Goal: Task Accomplishment & Management: Use online tool/utility

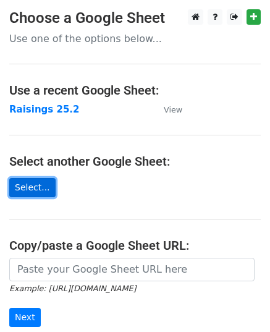
click at [39, 183] on link "Select..." at bounding box center [32, 187] width 46 height 19
click at [22, 185] on link "Select..." at bounding box center [32, 187] width 46 height 19
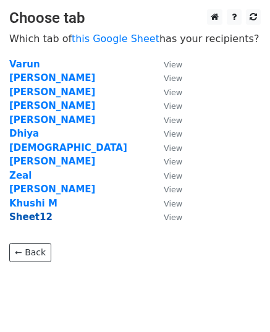
click at [20, 216] on strong "Sheet12" at bounding box center [30, 216] width 43 height 11
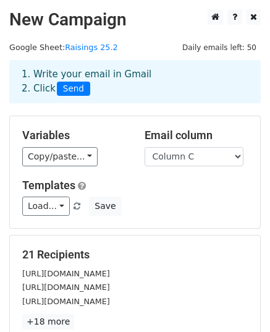
scroll to position [1, 0]
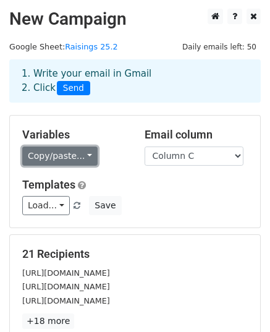
click at [82, 152] on link "Copy/paste..." at bounding box center [59, 155] width 75 height 19
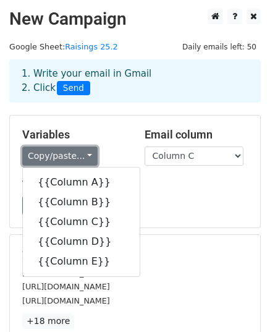
click at [82, 152] on link "Copy/paste..." at bounding box center [59, 155] width 75 height 19
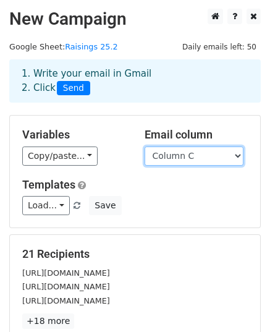
click at [232, 153] on select "Column A Column B Column C Column D Column E" at bounding box center [194, 155] width 99 height 19
select select "Column E"
click at [145, 146] on select "Column A Column B Column C Column D Column E" at bounding box center [194, 155] width 99 height 19
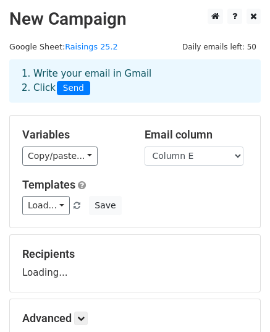
click at [145, 191] on div "Templates Load... engineering Save" at bounding box center [135, 197] width 244 height 38
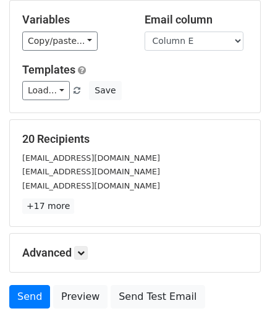
scroll to position [195, 0]
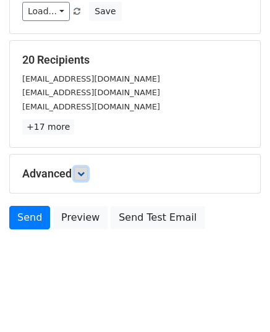
click at [82, 170] on icon at bounding box center [80, 173] width 7 height 7
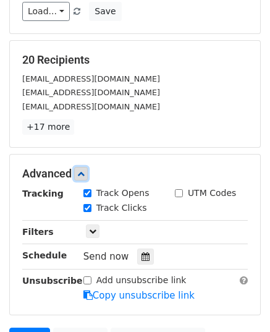
click at [82, 170] on icon at bounding box center [80, 173] width 7 height 7
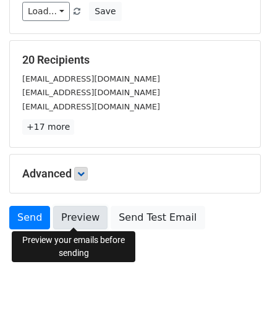
click at [67, 223] on link "Preview" at bounding box center [80, 217] width 54 height 23
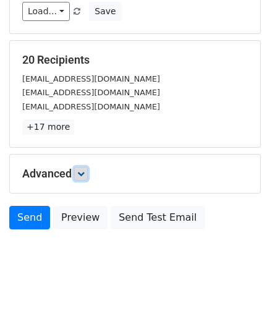
click at [88, 169] on link at bounding box center [81, 174] width 14 height 14
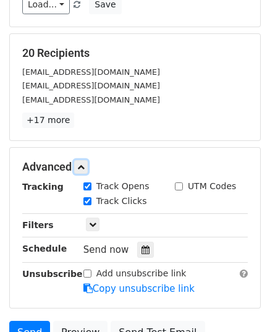
scroll to position [284, 0]
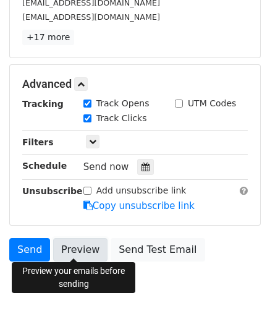
click at [66, 250] on link "Preview" at bounding box center [80, 249] width 54 height 23
click at [79, 243] on link "Preview" at bounding box center [80, 249] width 54 height 23
click at [86, 254] on link "Preview" at bounding box center [80, 249] width 54 height 23
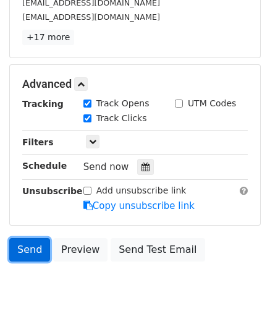
click at [32, 248] on link "Send" at bounding box center [29, 249] width 41 height 23
